Goal: Task Accomplishment & Management: Use online tool/utility

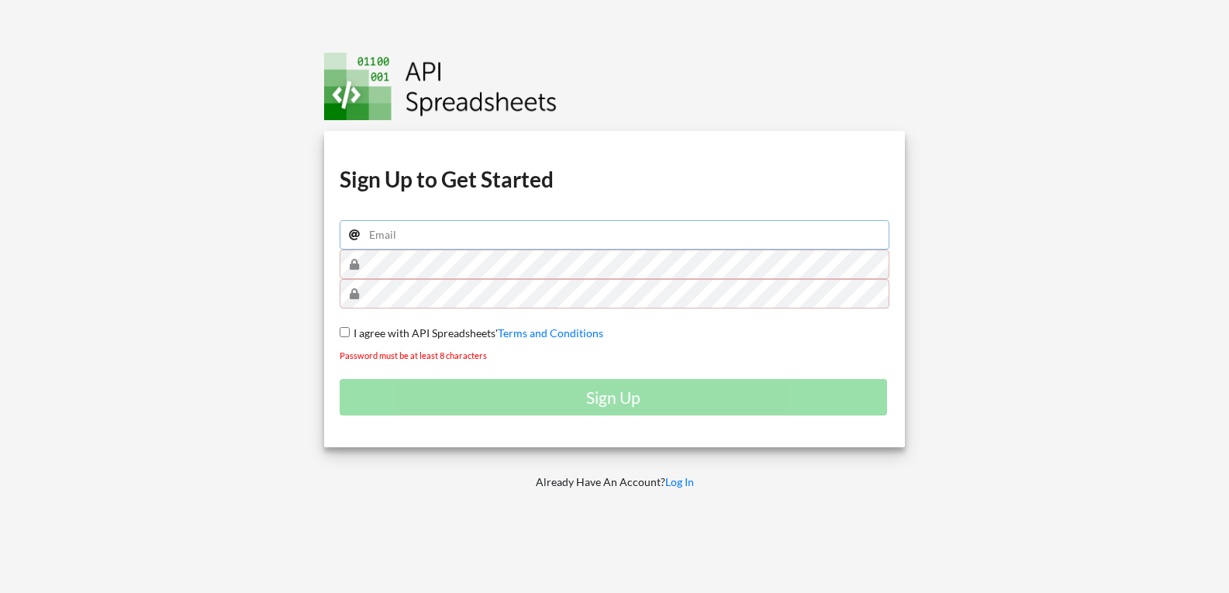
click at [410, 239] on input "email" at bounding box center [614, 234] width 550 height 29
click at [432, 239] on input "email" at bounding box center [614, 234] width 550 height 29
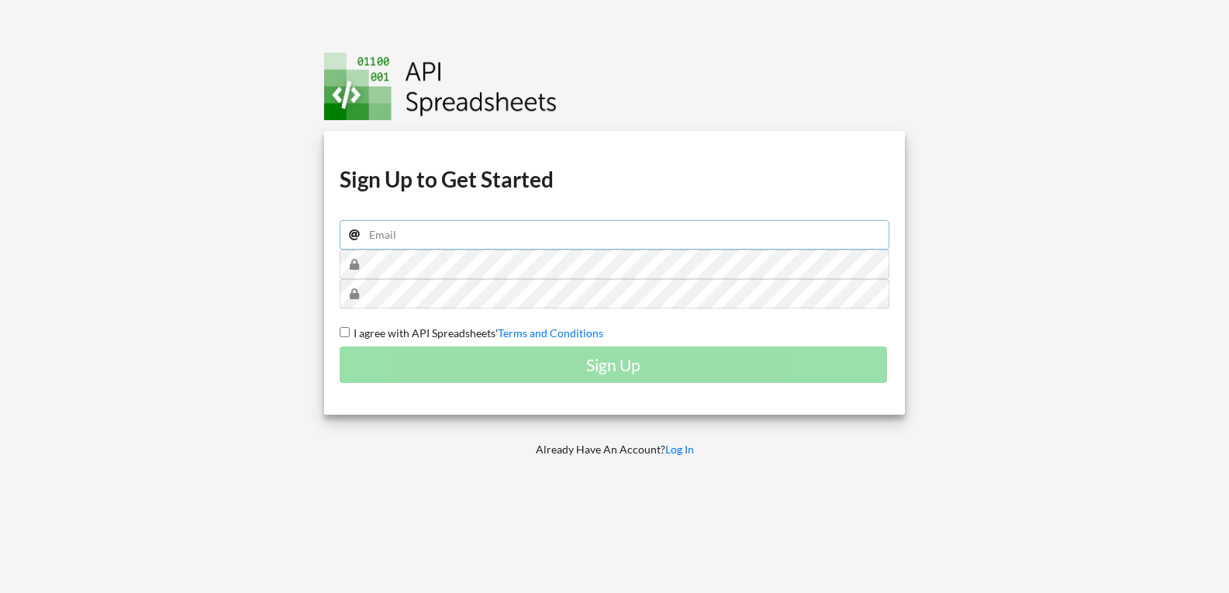
click at [442, 235] on input "email" at bounding box center [614, 234] width 550 height 29
type input "ivan_ijnavi@hotmail.com"
click at [346, 332] on input "I agree with API Spreadsheets' Terms and Conditions" at bounding box center [344, 332] width 10 height 10
checkbox input "true"
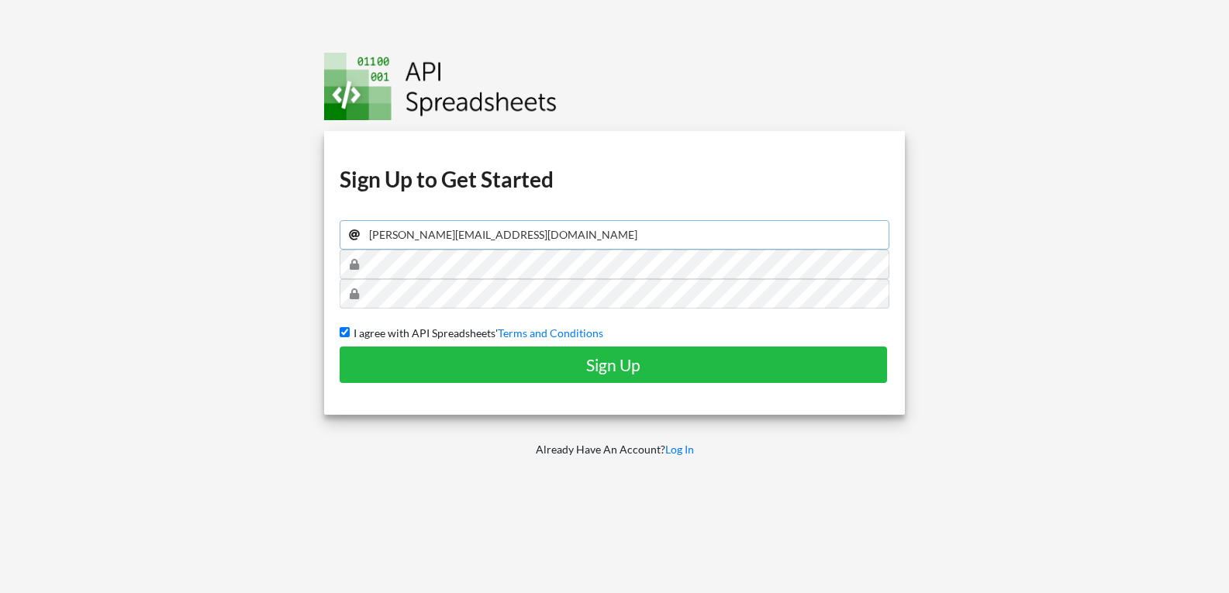
drag, startPoint x: 500, startPoint y: 243, endPoint x: 303, endPoint y: 248, distance: 196.9
click at [291, 243] on div "Download hidden Download hidden Download hidden Download hidden Sign Up to Get …" at bounding box center [614, 296] width 1252 height 593
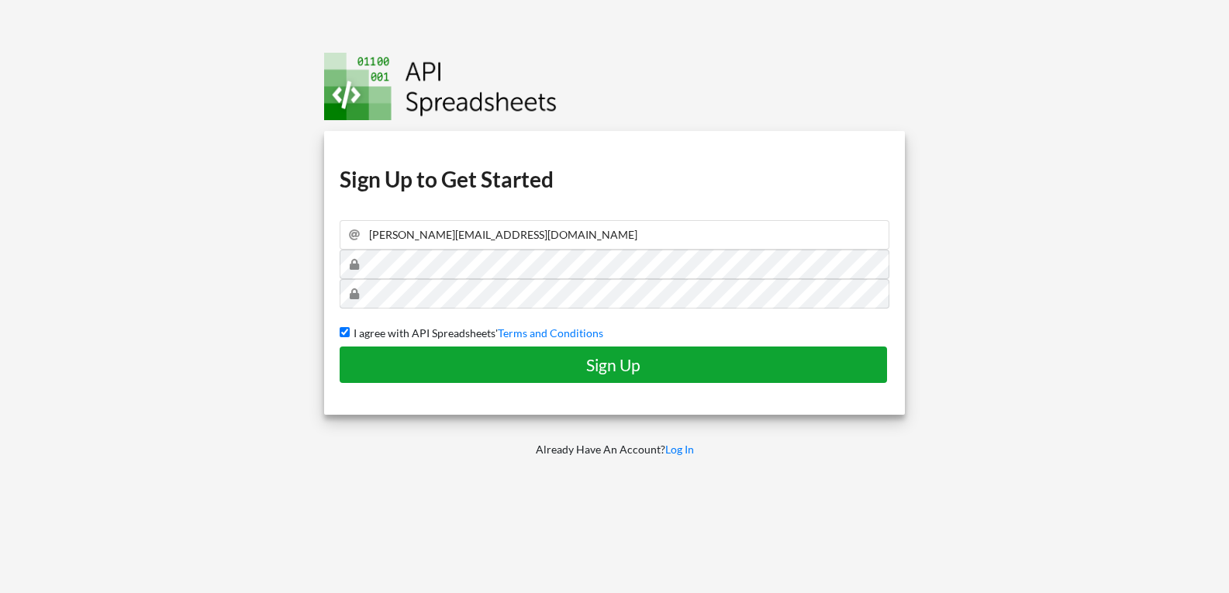
click at [619, 364] on h4 "Sign Up" at bounding box center [613, 364] width 515 height 19
checkbox input "false"
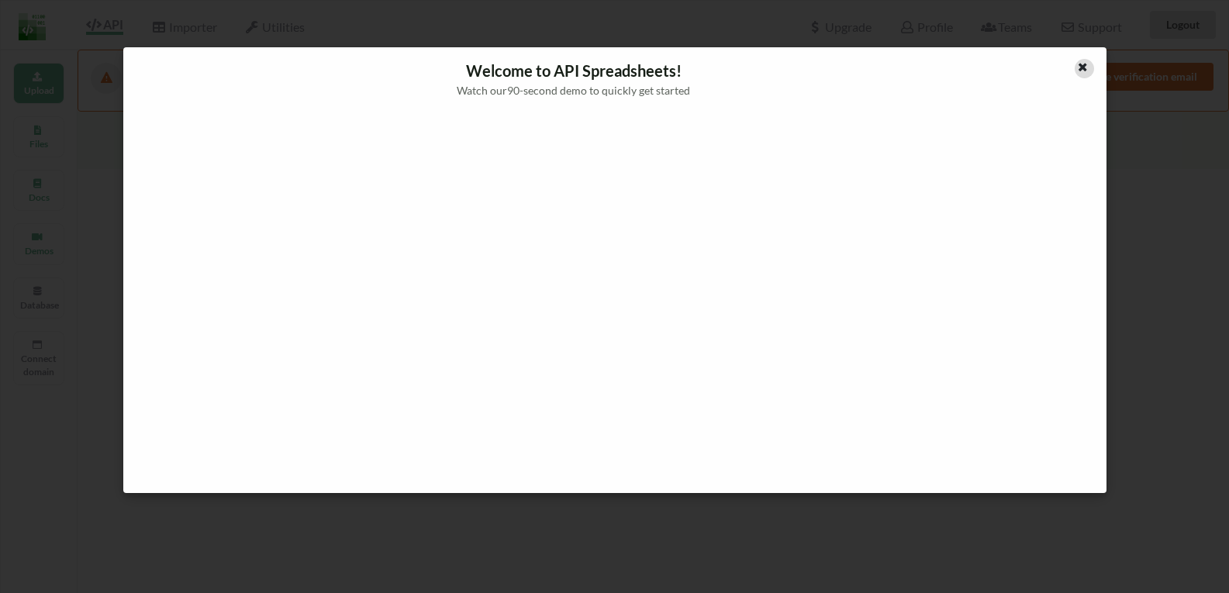
click at [1085, 64] on icon at bounding box center [1082, 65] width 13 height 11
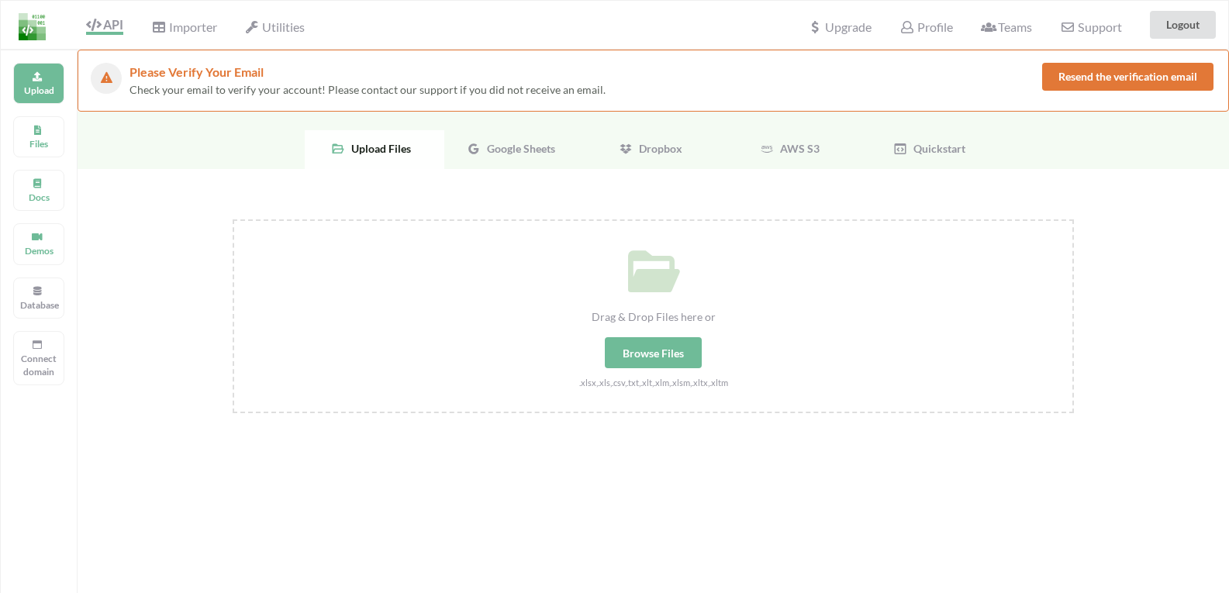
click at [532, 155] on div "Google Sheets" at bounding box center [514, 149] width 140 height 39
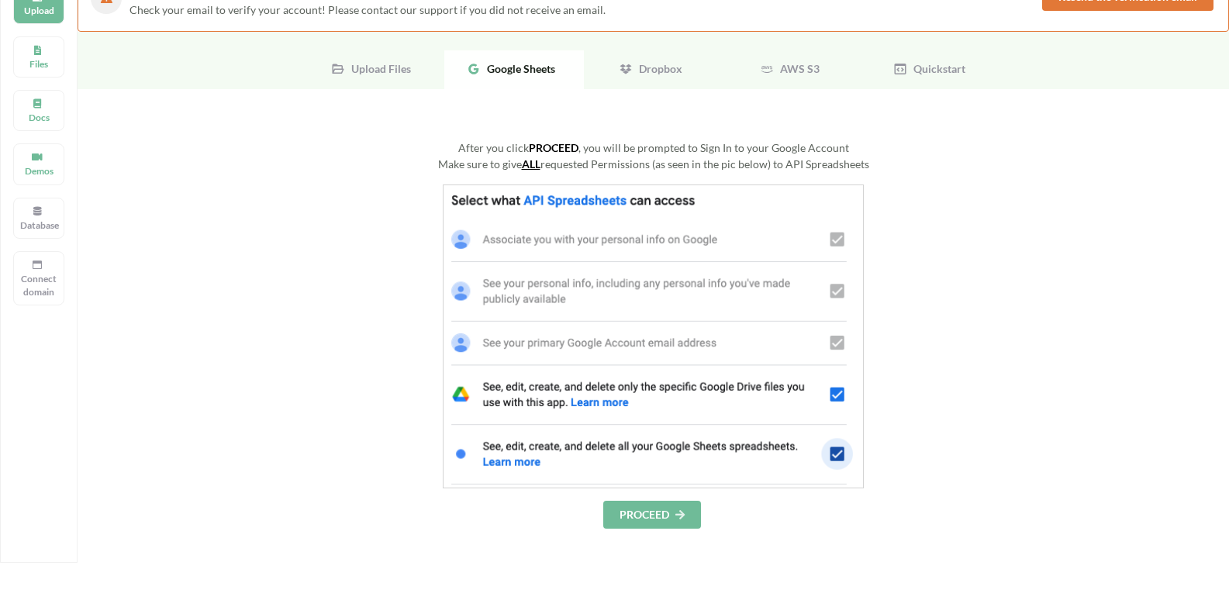
scroll to position [155, 0]
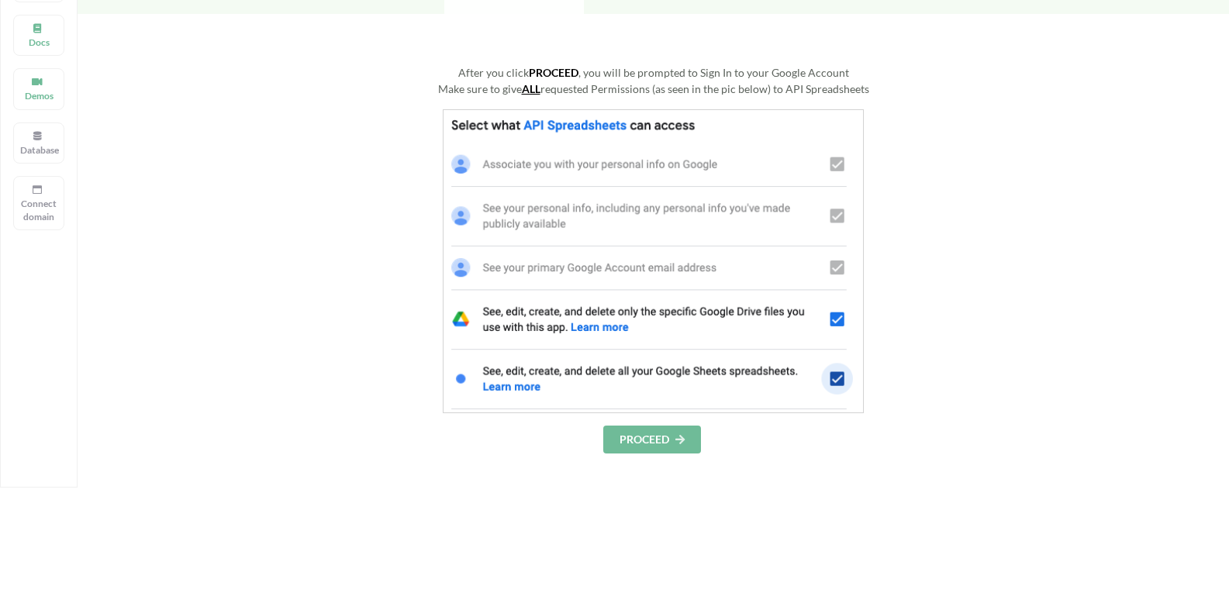
click at [653, 446] on button "PROCEED" at bounding box center [652, 440] width 98 height 28
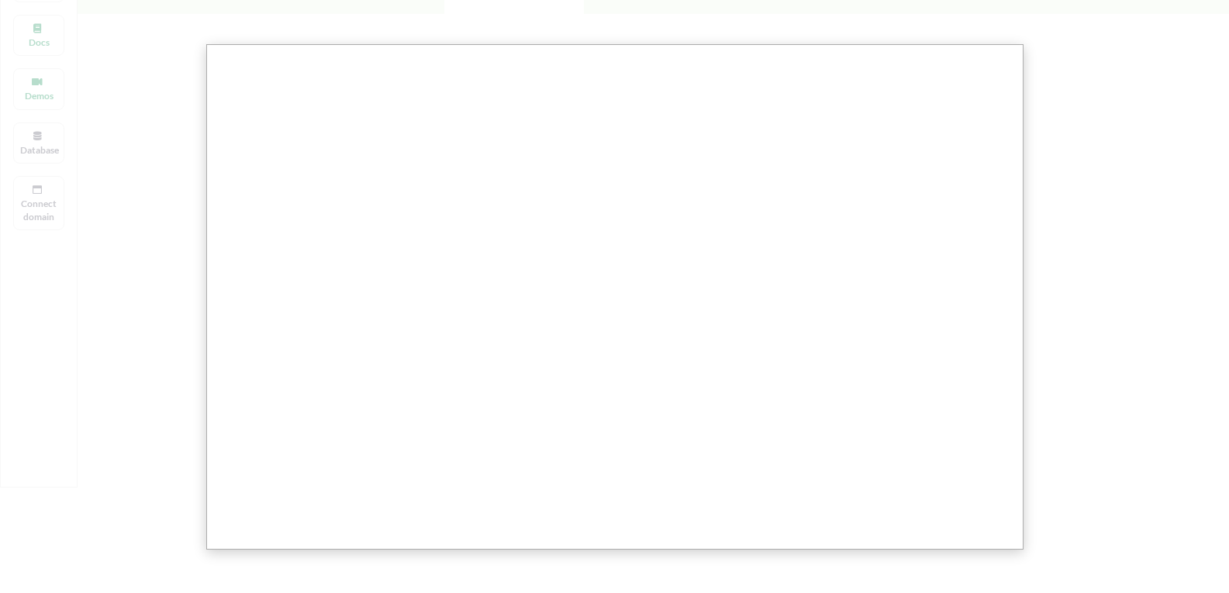
click at [1081, 273] on div at bounding box center [620, 366] width 1240 height 1042
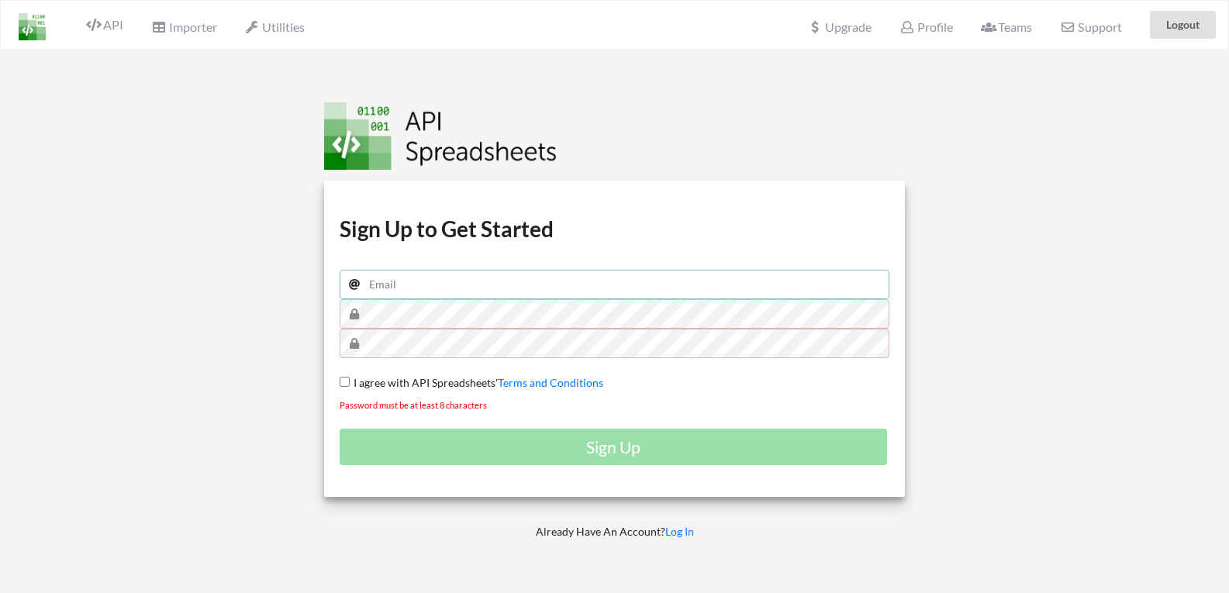
click at [469, 291] on input "email" at bounding box center [614, 284] width 550 height 29
type input "[PERSON_NAME][EMAIL_ADDRESS][DOMAIN_NAME]"
click at [1172, 28] on button "Logout" at bounding box center [1182, 25] width 66 height 28
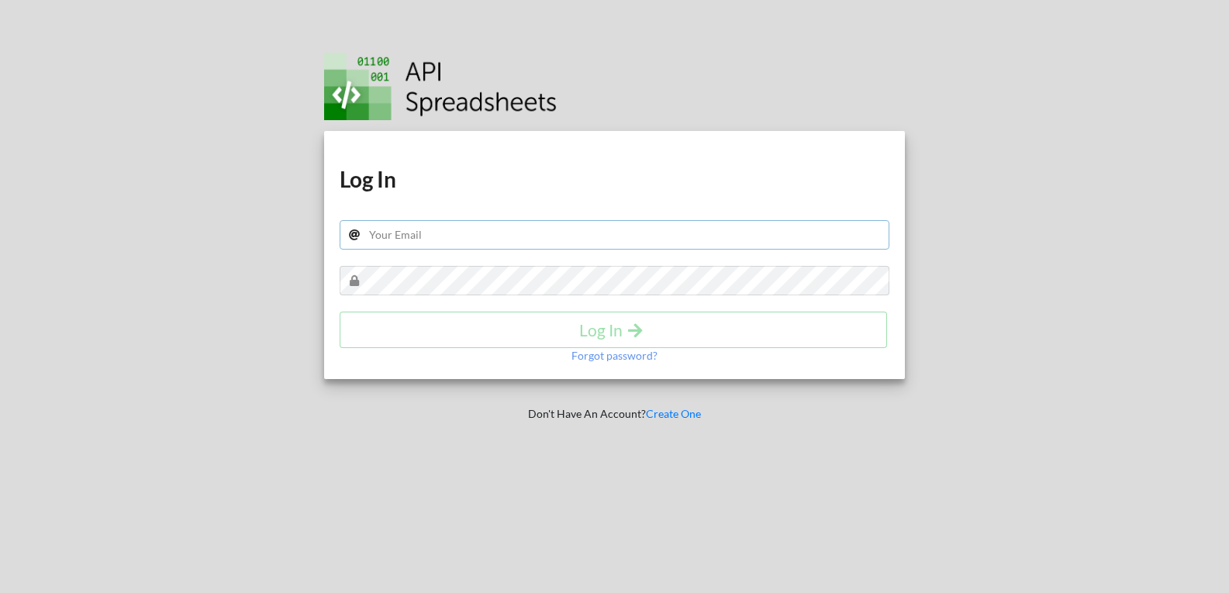
click at [431, 229] on input "text" at bounding box center [614, 234] width 550 height 29
type input "[PERSON_NAME][EMAIL_ADDRESS][DOMAIN_NAME]"
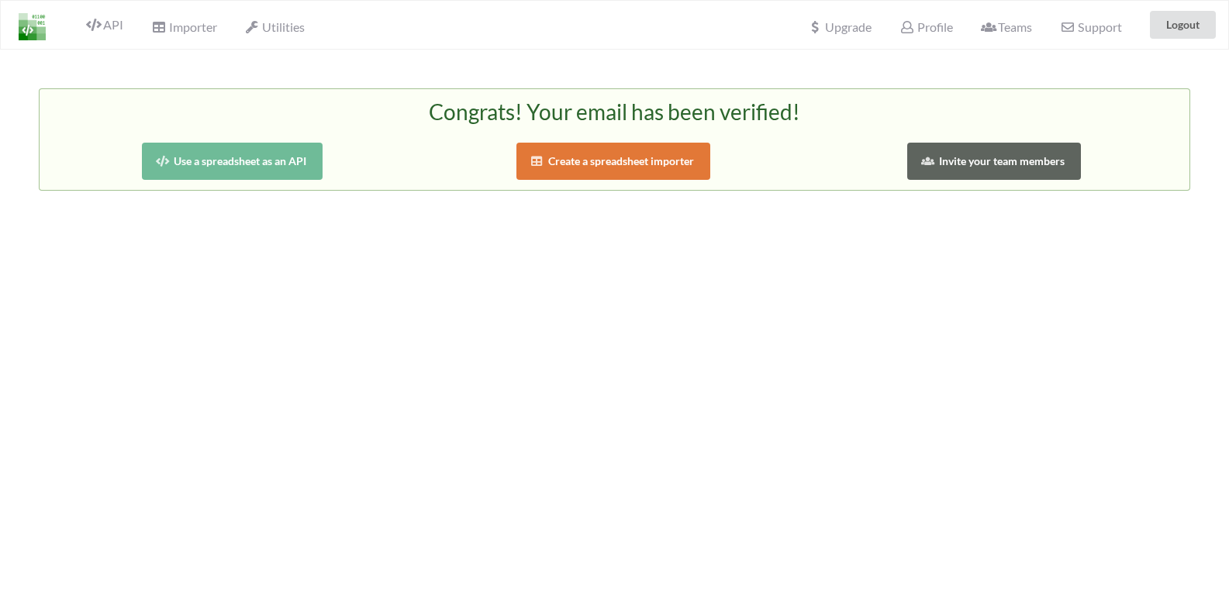
click at [264, 168] on button "Use a spreadsheet as an API" at bounding box center [232, 161] width 181 height 37
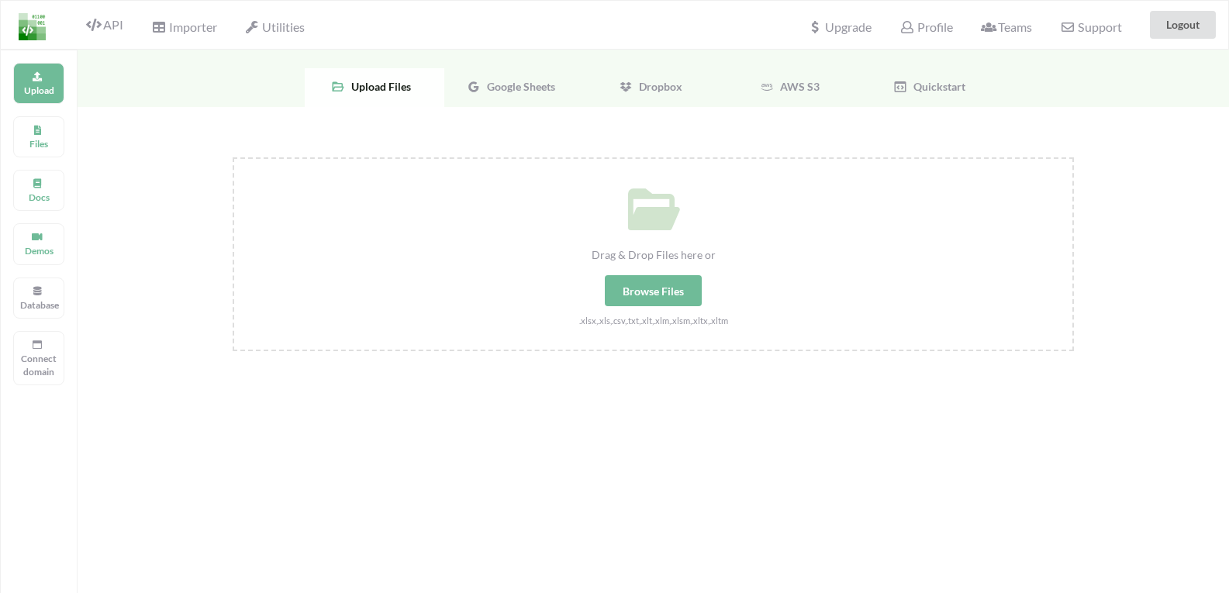
click at [653, 285] on div "Browse Files" at bounding box center [653, 290] width 97 height 31
click at [233, 157] on input "Drag & Drop Files here or Browse Files .xlsx,.xls,.csv,.txt,.xlt,.xlm,.xlsm,.xl…" at bounding box center [233, 157] width 0 height 0
type input "C:\fakepath\Book 1(Sheet1).csv"
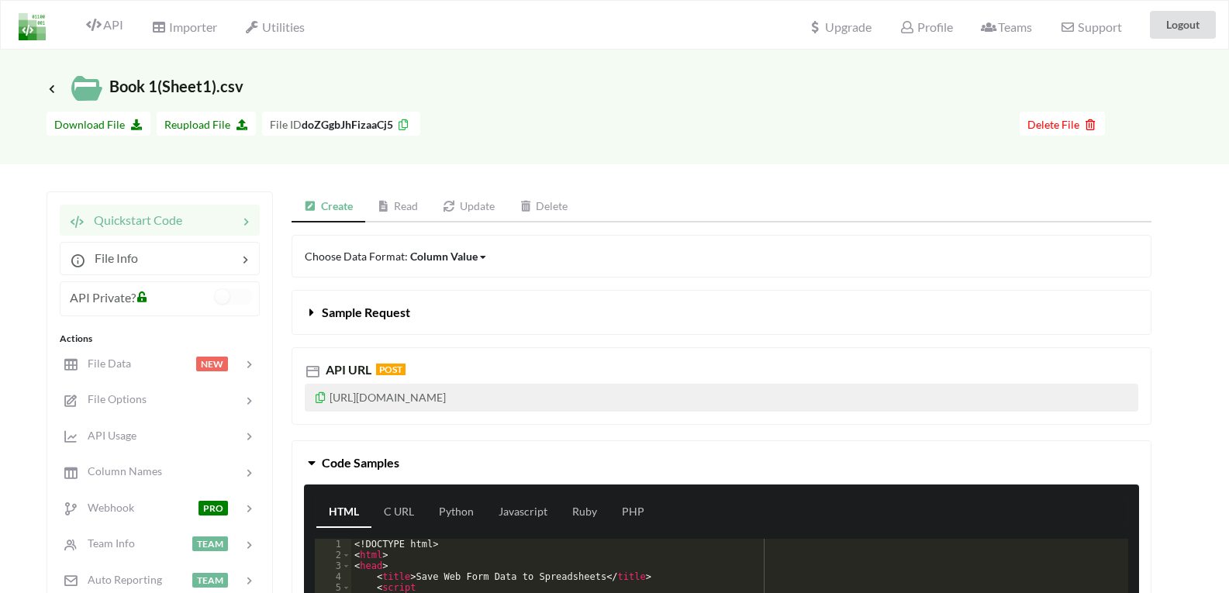
click at [379, 308] on span "Sample Request" at bounding box center [366, 312] width 88 height 15
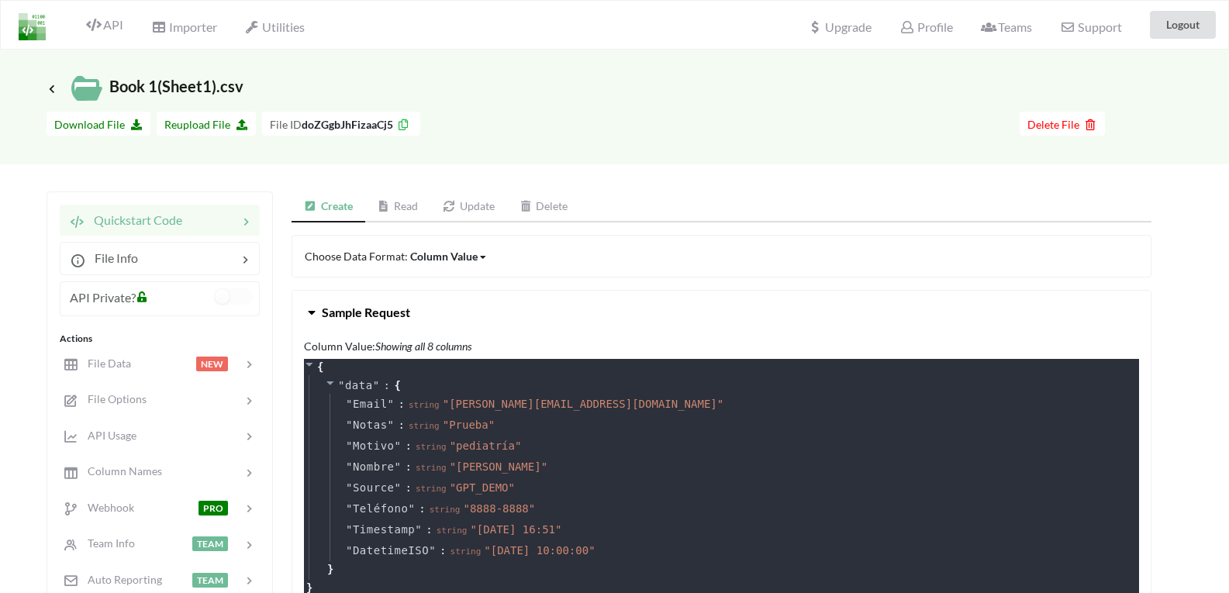
click at [326, 308] on span "Sample Request" at bounding box center [366, 312] width 88 height 15
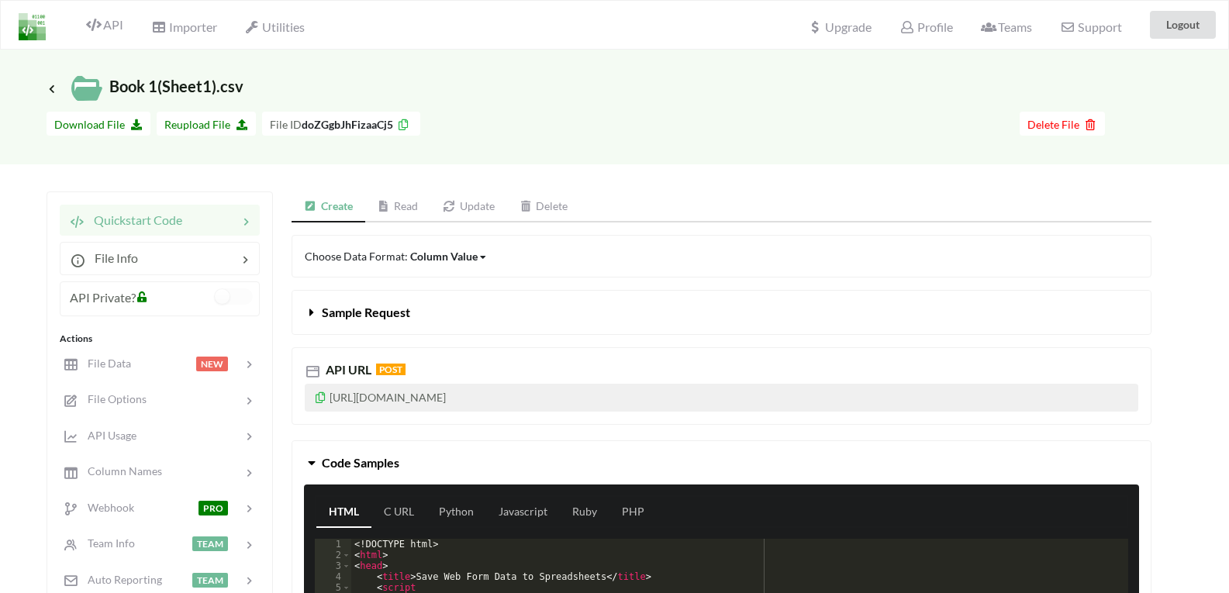
drag, startPoint x: 615, startPoint y: 392, endPoint x: 326, endPoint y: 397, distance: 289.1
click at [326, 397] on p "https://api.apispreadsheets.com/data/doZGgbJhFizaaCj5/" at bounding box center [721, 398] width 833 height 28
copy p "https://api.apispreadsheets.com/data/doZGgbJhFizaaCj5/"
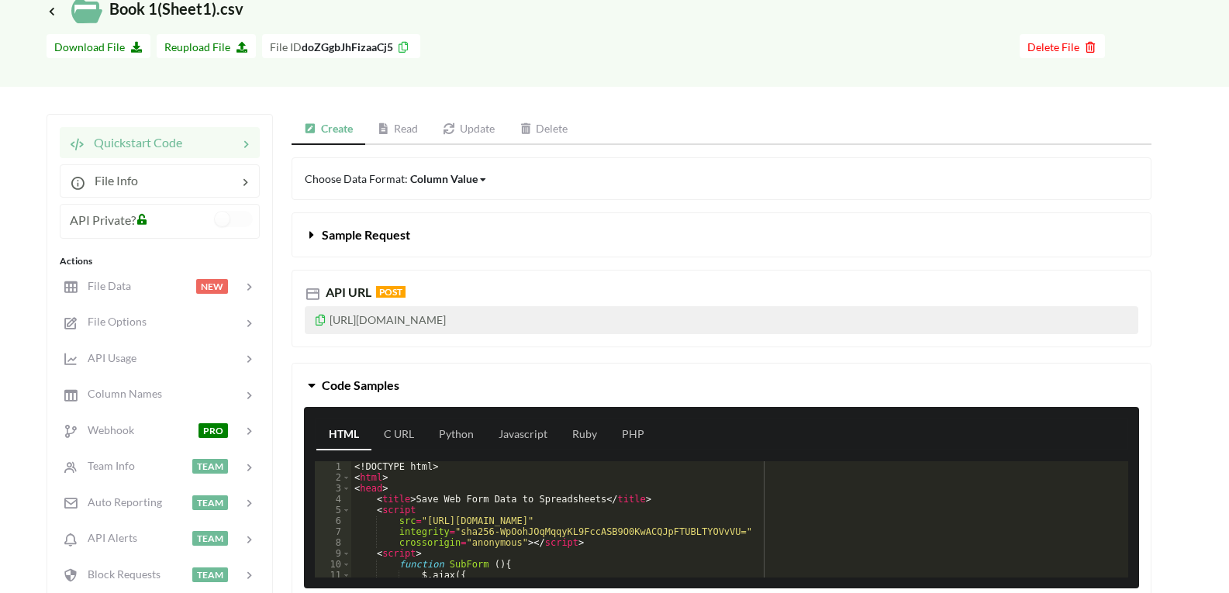
click at [405, 135] on link "Read" at bounding box center [398, 129] width 66 height 31
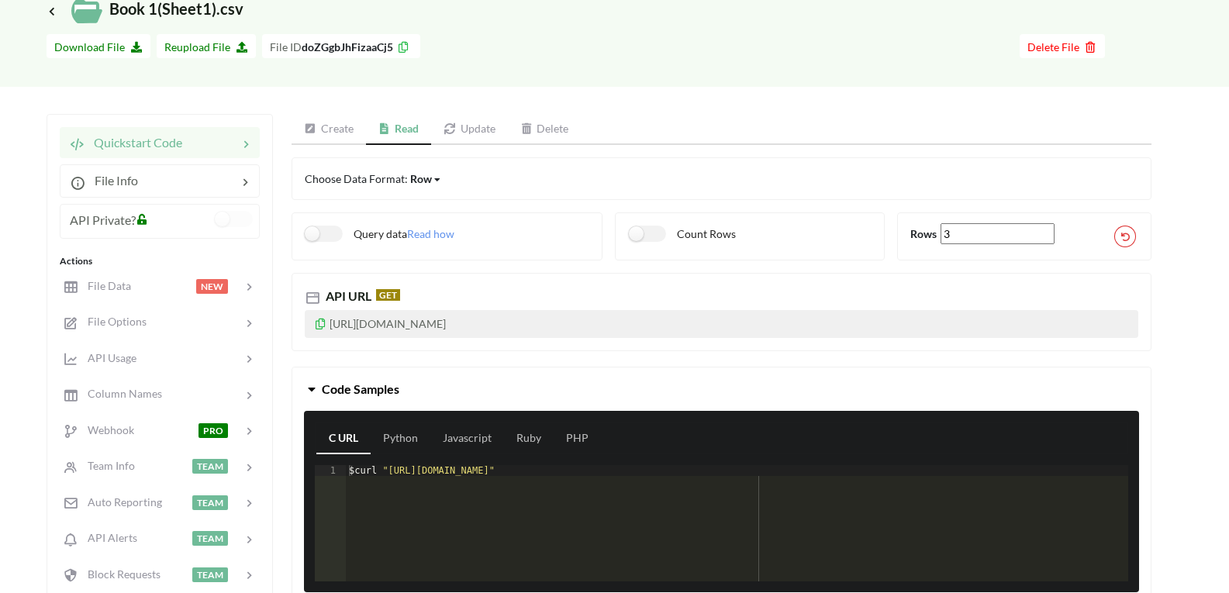
click at [338, 132] on link "Create" at bounding box center [328, 129] width 74 height 31
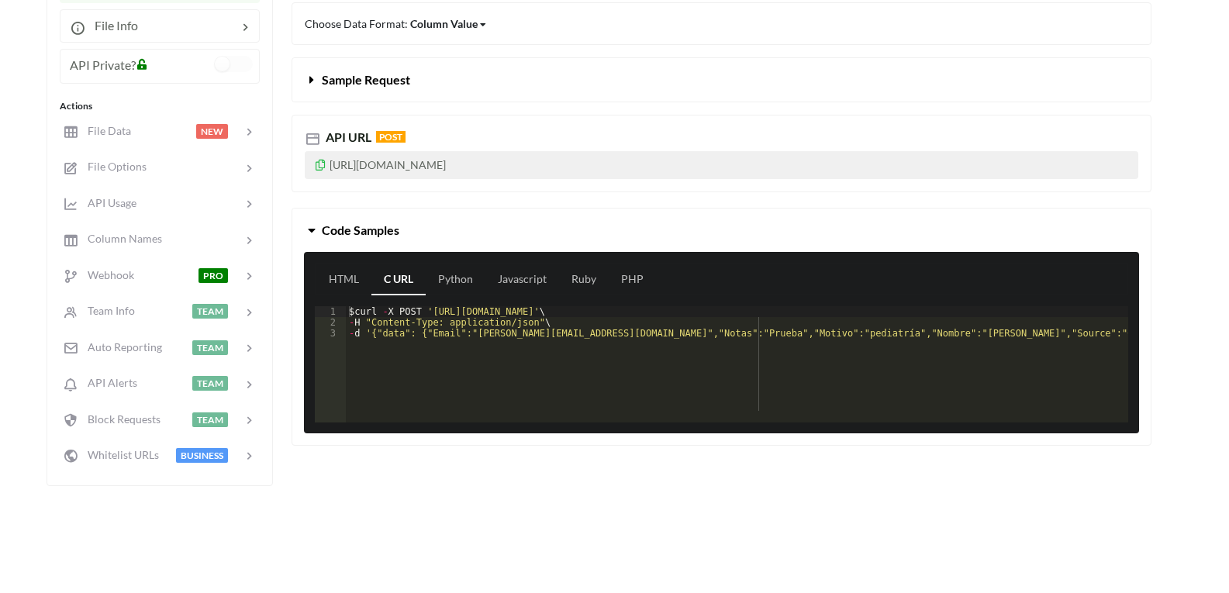
scroll to position [155, 0]
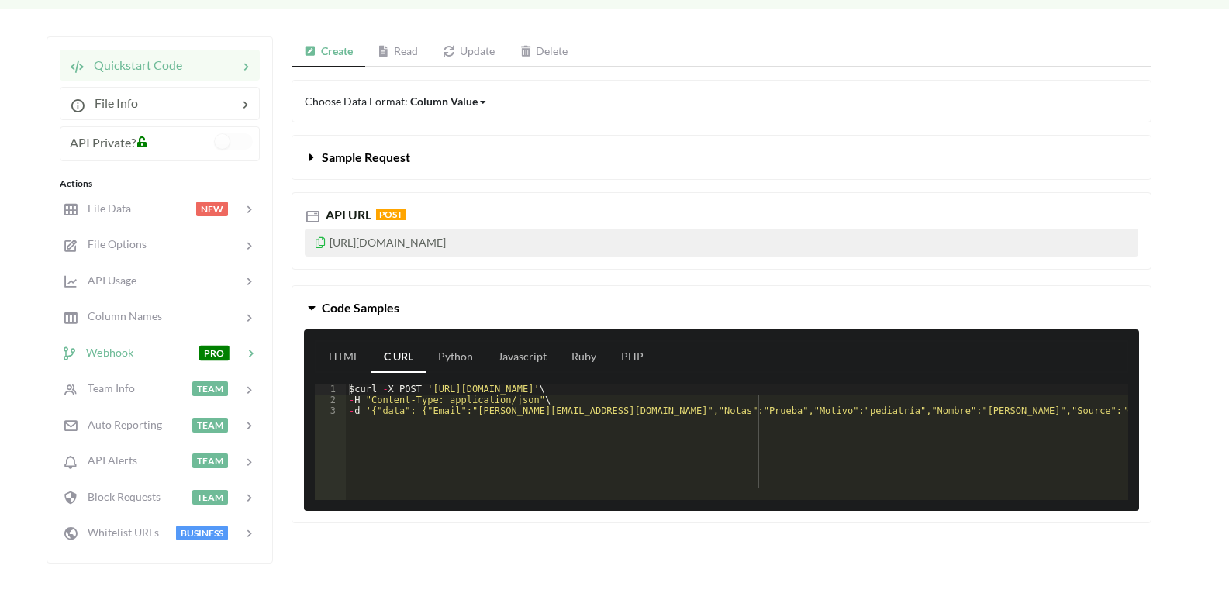
click at [250, 350] on icon at bounding box center [251, 354] width 16 height 16
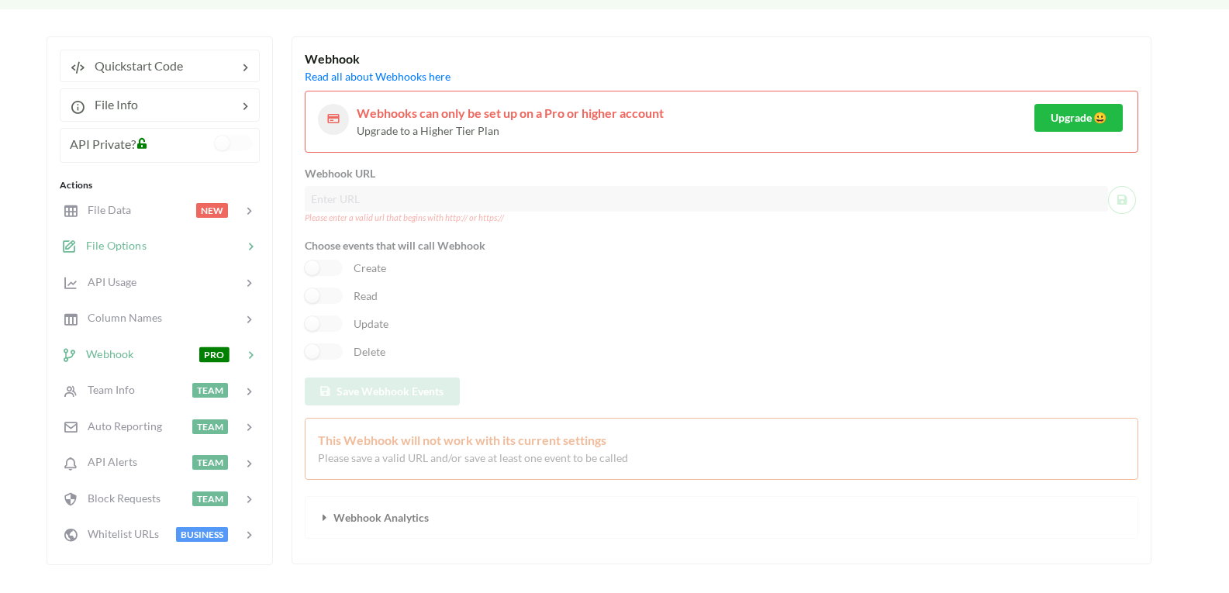
click at [141, 243] on span "File Options" at bounding box center [112, 245] width 70 height 13
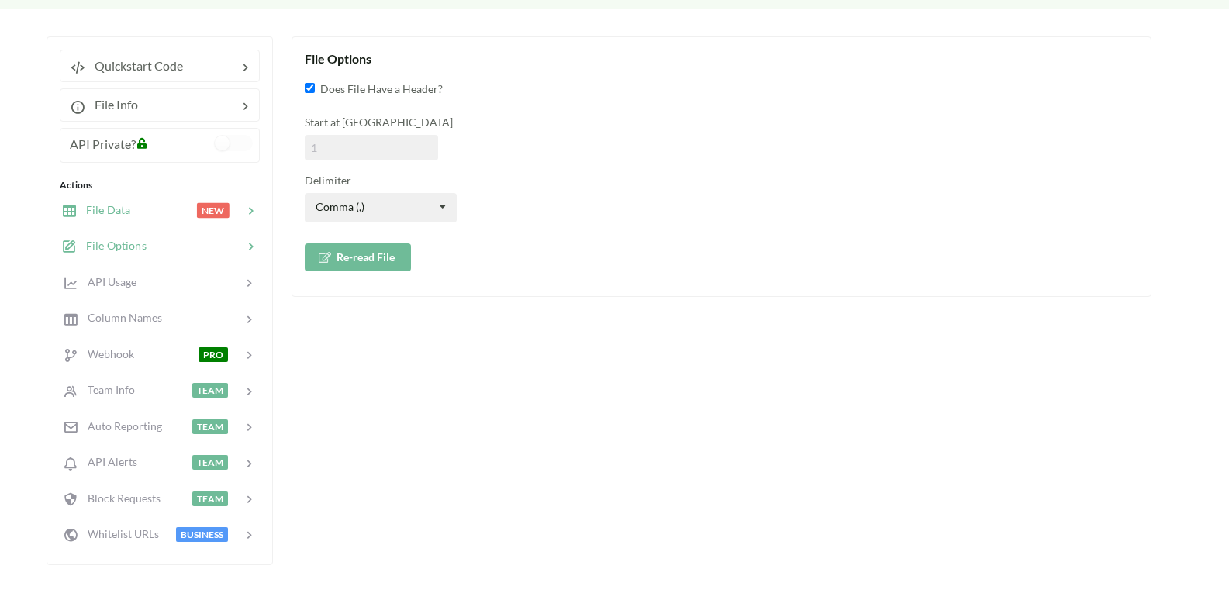
click at [141, 221] on div "File Data NEW" at bounding box center [159, 209] width 204 height 36
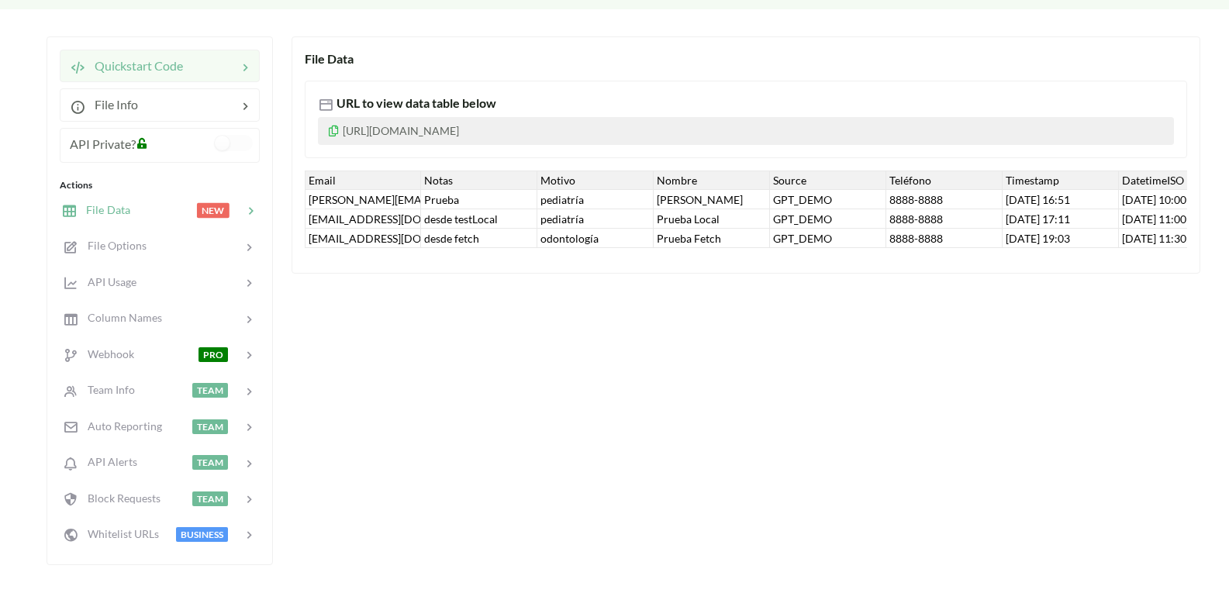
click at [172, 68] on span "Quickstart Code" at bounding box center [134, 65] width 98 height 15
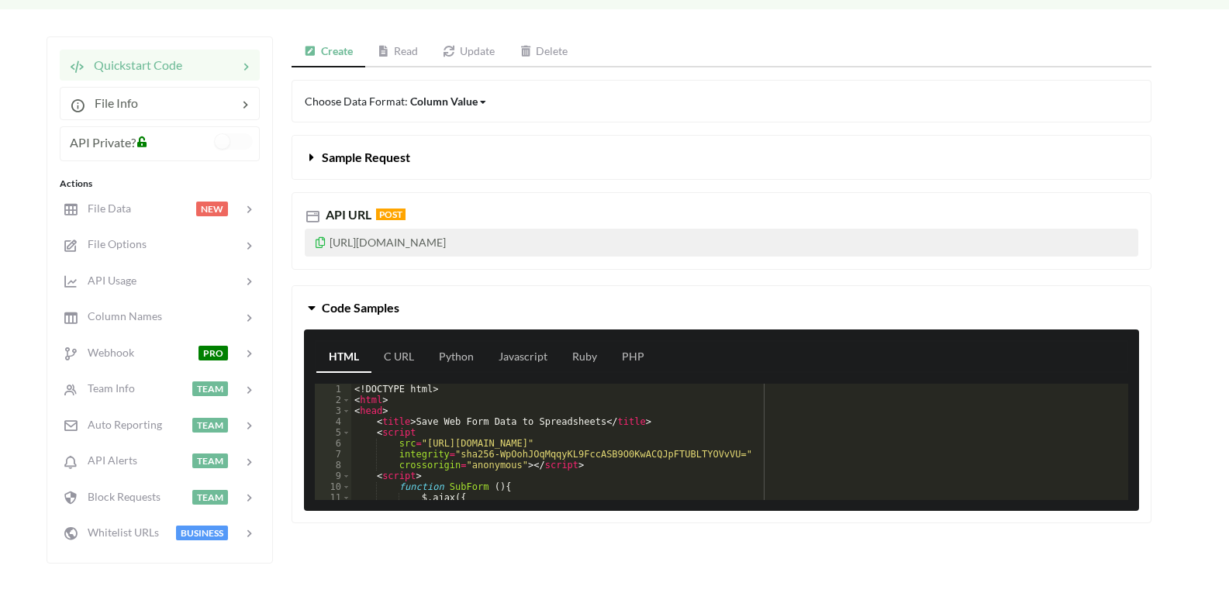
click at [405, 49] on link "Read" at bounding box center [398, 51] width 66 height 31
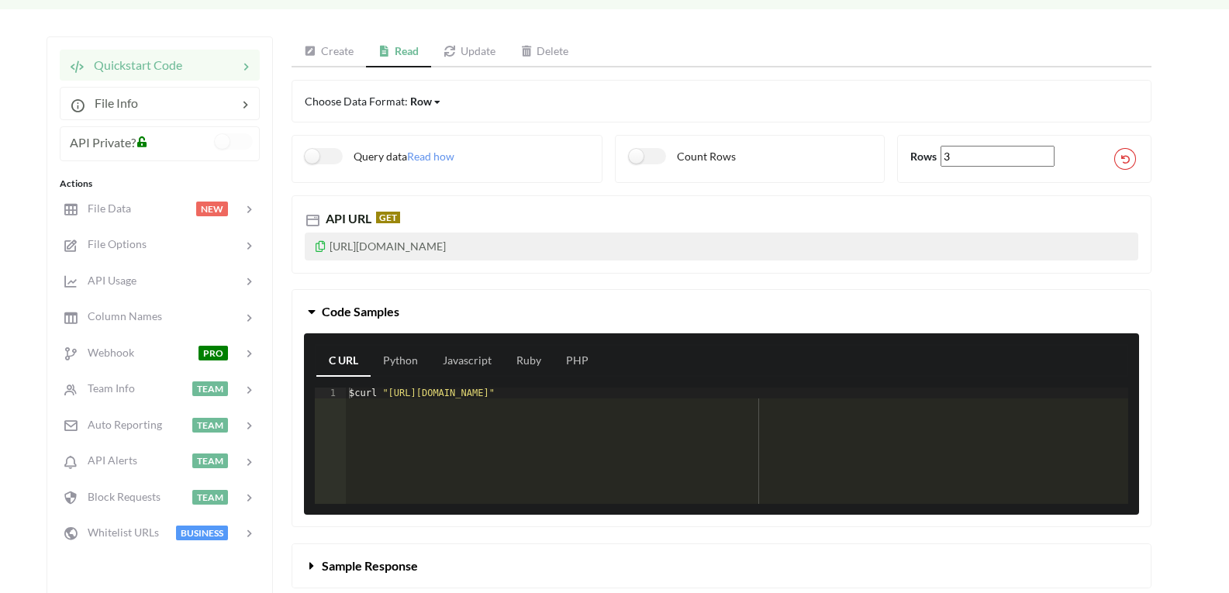
click at [331, 49] on link "Create" at bounding box center [328, 51] width 74 height 31
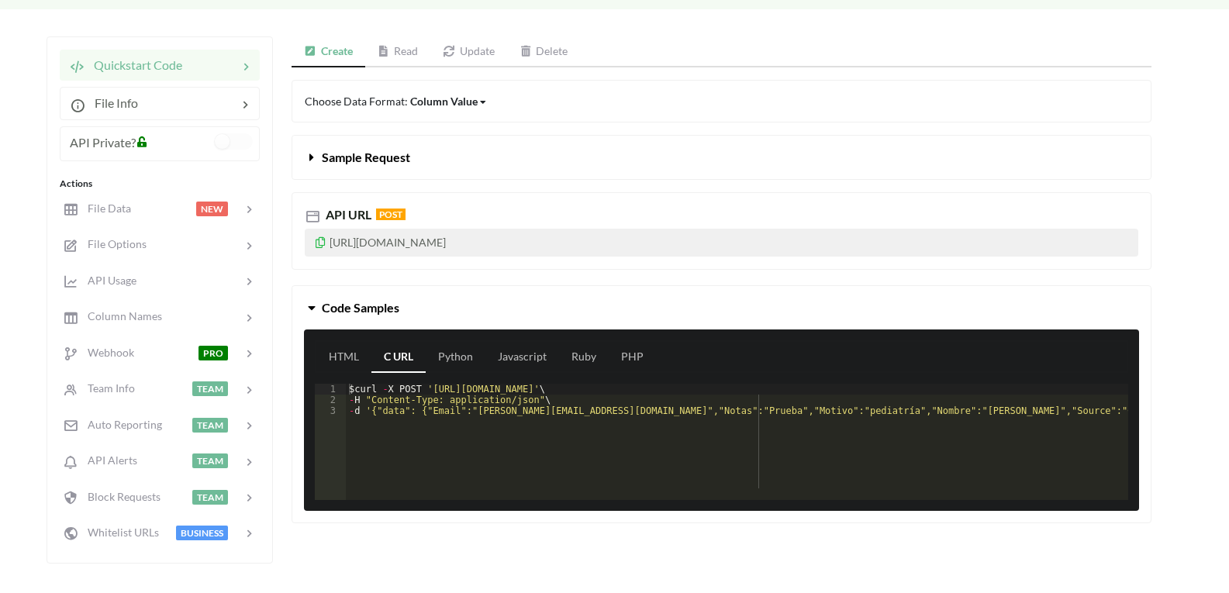
click at [415, 52] on link "Read" at bounding box center [398, 51] width 66 height 31
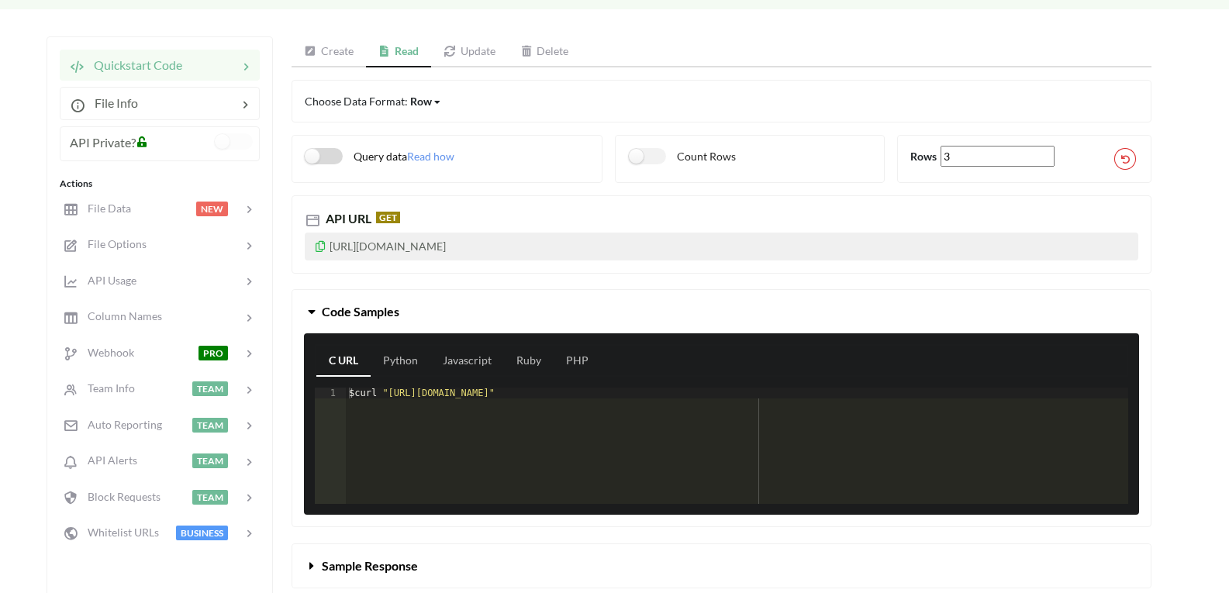
click at [332, 154] on label "Query data" at bounding box center [356, 156] width 102 height 16
checkbox input "false"
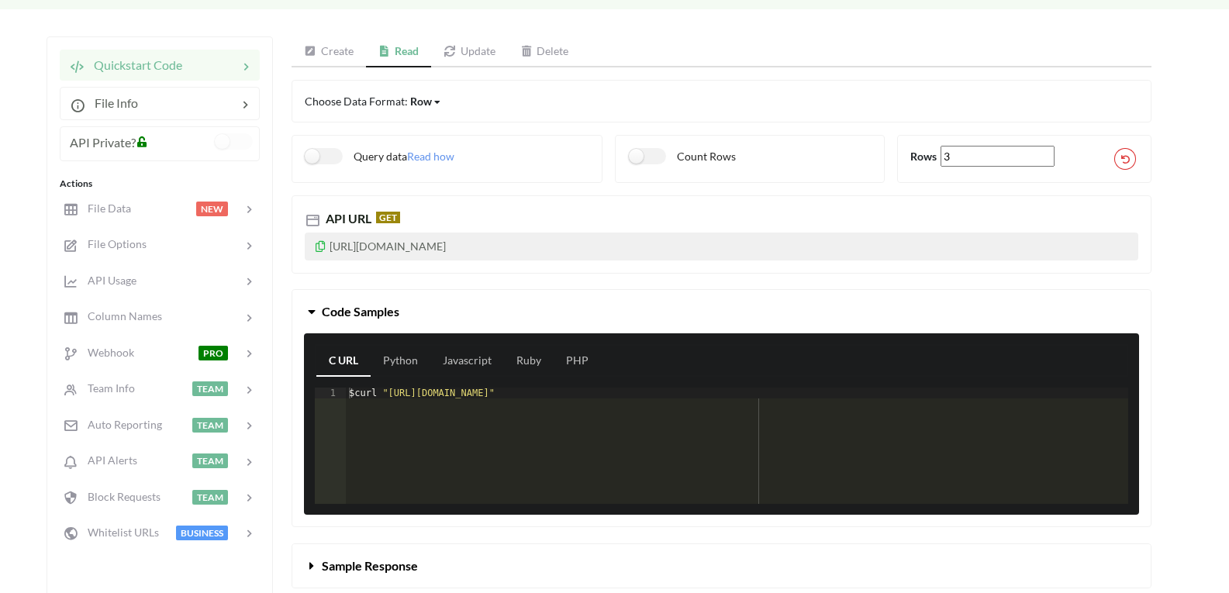
click at [344, 43] on link "Create" at bounding box center [328, 51] width 74 height 31
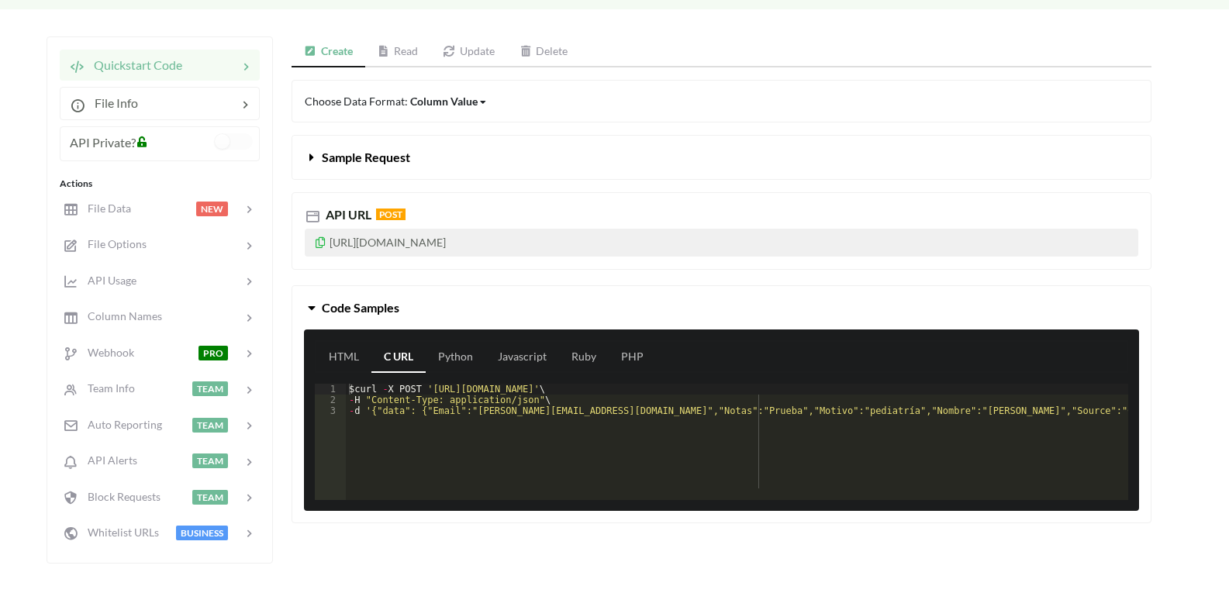
scroll to position [0, 0]
